Goal: Task Accomplishment & Management: Complete application form

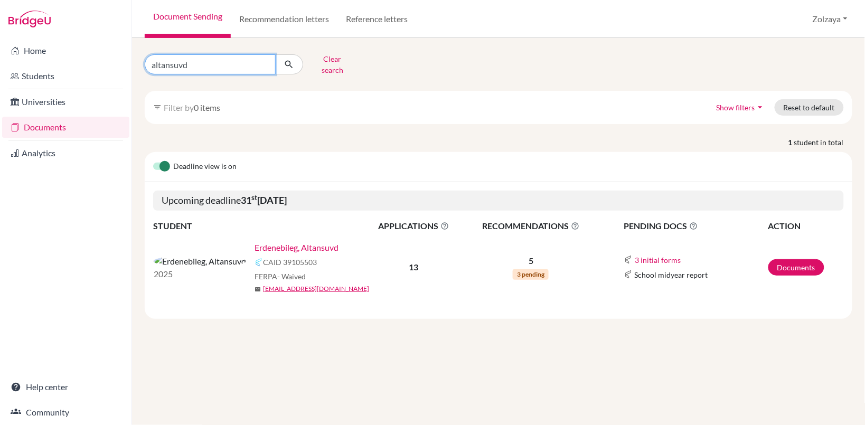
click at [264, 62] on input "altansuvd" at bounding box center [210, 64] width 131 height 20
type input "enkhlen"
click button "submit" at bounding box center [289, 64] width 28 height 20
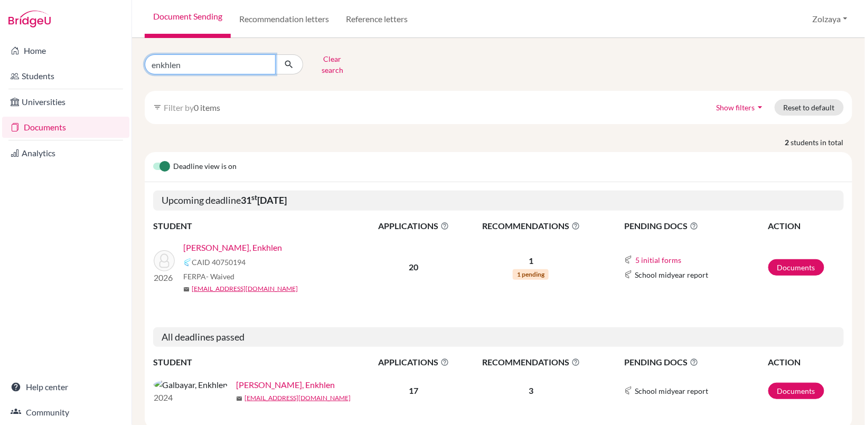
click at [203, 62] on input "enkhlen" at bounding box center [210, 64] width 131 height 20
type input "enkhlen lkhagva-ochir"
click button "submit" at bounding box center [289, 64] width 28 height 20
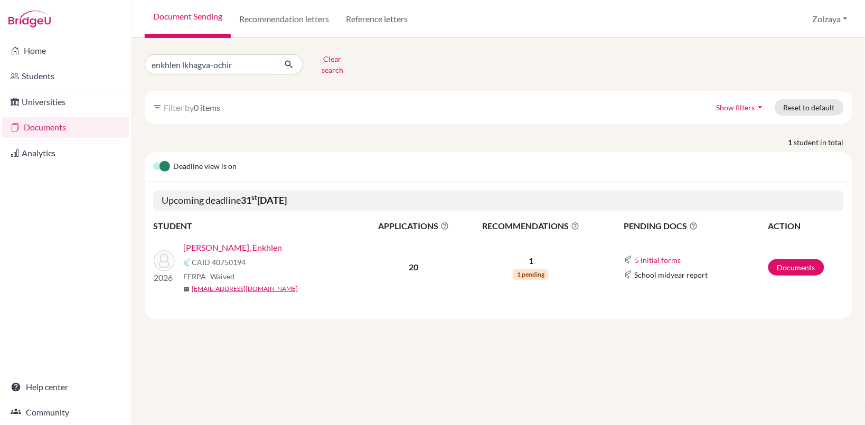
click at [244, 241] on link "[PERSON_NAME], Enkhlen" at bounding box center [232, 247] width 99 height 13
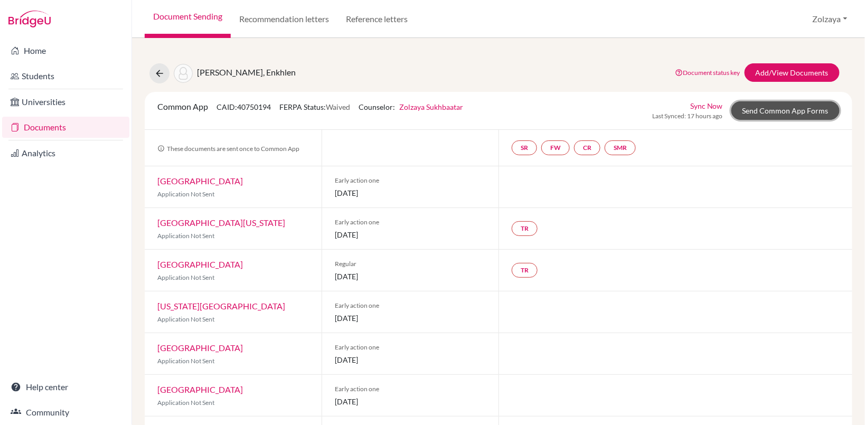
click at [782, 116] on link "Send Common App Forms" at bounding box center [785, 110] width 108 height 18
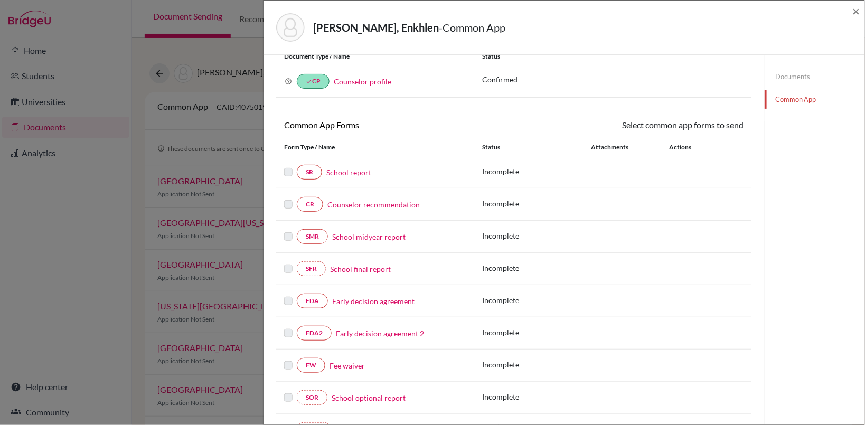
scroll to position [93, 0]
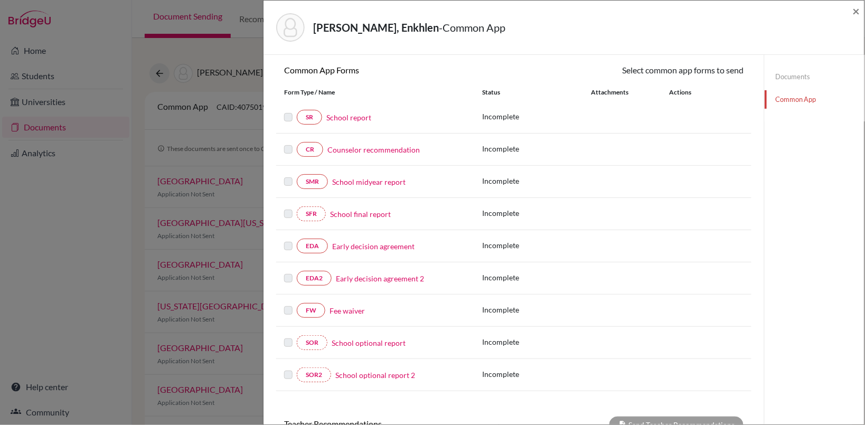
click at [351, 315] on link "Fee waiver" at bounding box center [346, 310] width 35 height 11
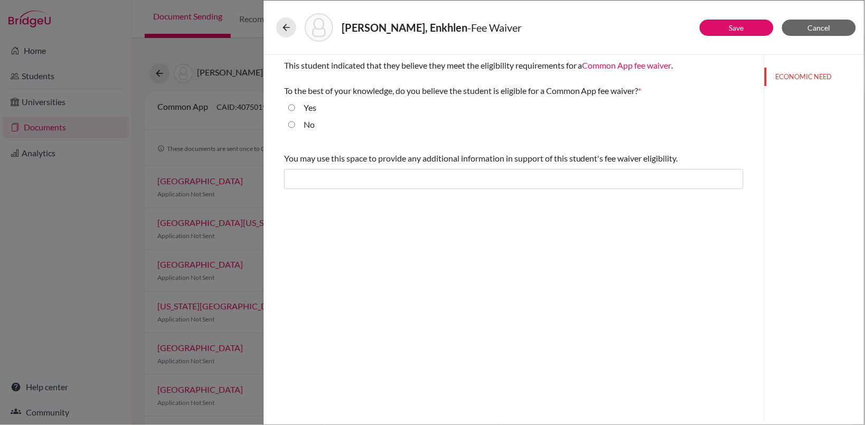
click at [296, 109] on div "Yes" at bounding box center [305, 109] width 21 height 17
click at [294, 107] on input "Yes" at bounding box center [291, 107] width 7 height 13
radio input "true"
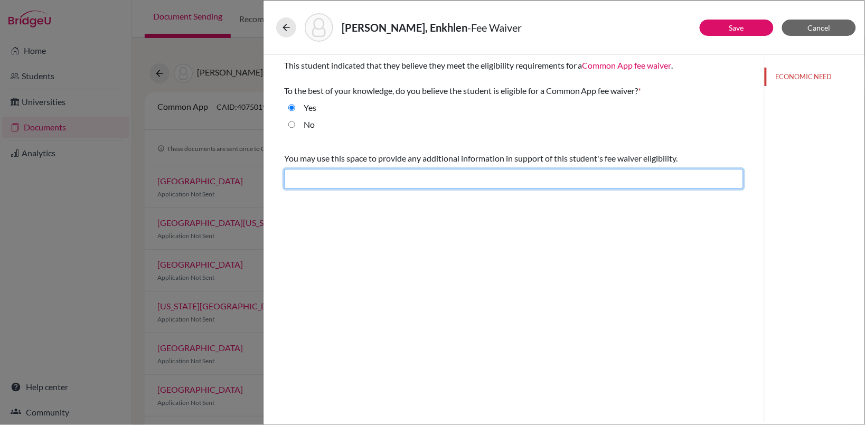
click at [330, 178] on input "text" at bounding box center [513, 179] width 459 height 20
type input "The student meets eligibility for fee waiver."
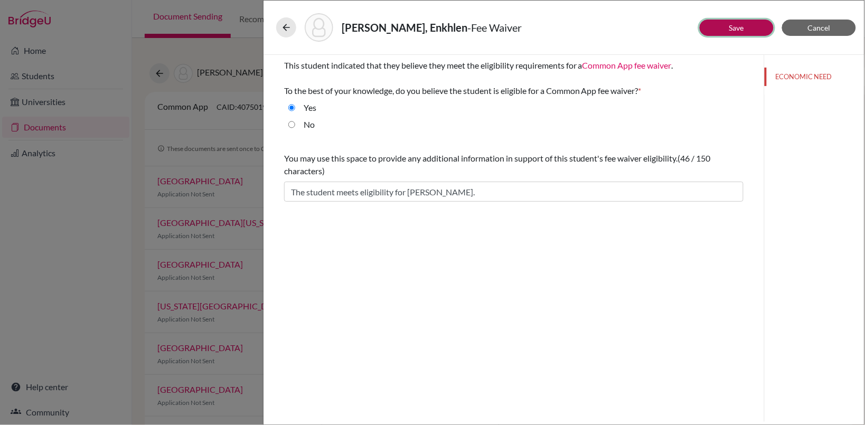
click at [742, 27] on link "Save" at bounding box center [736, 27] width 15 height 9
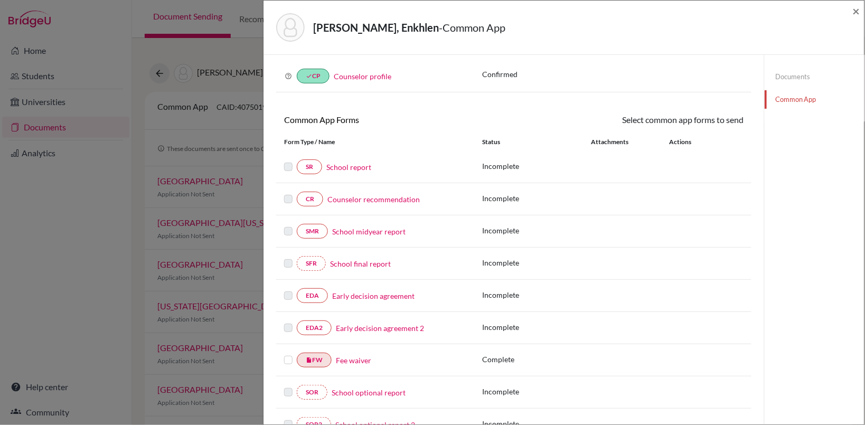
scroll to position [45, 0]
click at [288, 352] on label at bounding box center [288, 352] width 8 height 0
click at [0, 0] on input "checkbox" at bounding box center [0, 0] width 0 height 0
click at [716, 119] on link "Send" at bounding box center [721, 120] width 44 height 16
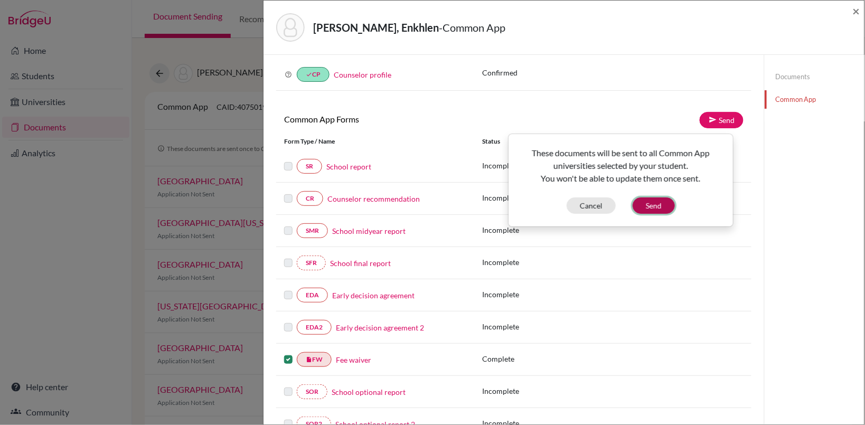
click at [652, 206] on button "Send" at bounding box center [653, 205] width 42 height 16
